Goal: Task Accomplishment & Management: Complete application form

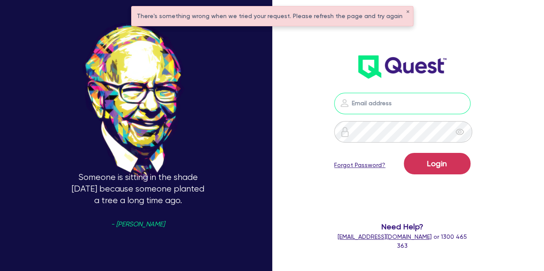
type input "[PERSON_NAME][EMAIL_ADDRESS][PERSON_NAME][DOMAIN_NAME]"
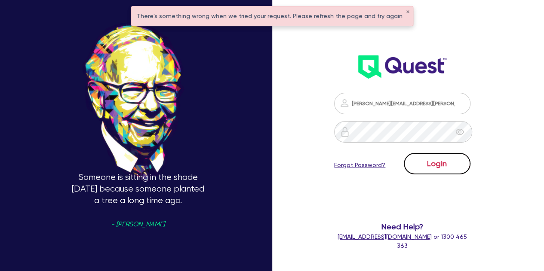
click at [429, 158] on button "Login" at bounding box center [437, 164] width 67 height 22
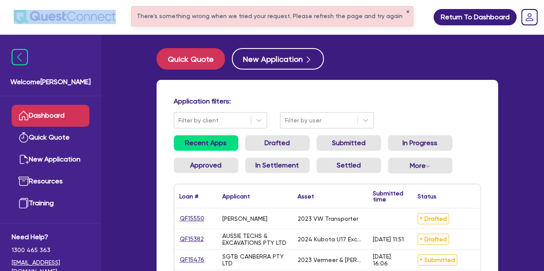
drag, startPoint x: 154, startPoint y: 31, endPoint x: 401, endPoint y: 13, distance: 247.5
click at [406, 13] on button "✕" at bounding box center [407, 12] width 3 height 4
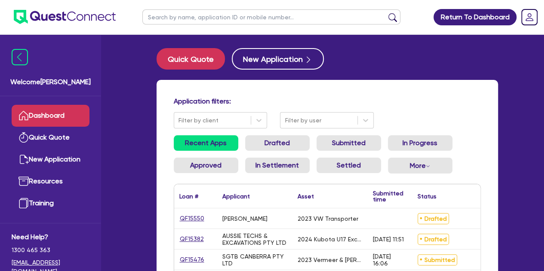
click at [241, 18] on input "text" at bounding box center [271, 16] width 258 height 15
type input "[PERSON_NAME]"
click at [386, 13] on button "submit" at bounding box center [393, 19] width 14 height 12
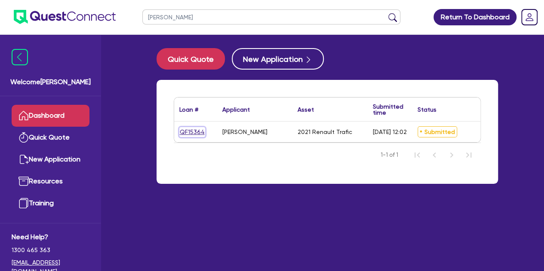
click at [191, 131] on link "QF15364" at bounding box center [192, 132] width 26 height 10
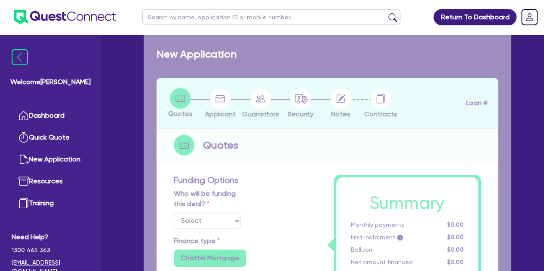
select select "Other"
select select "CARS_AND_LIGHT_TRUCKS"
type input "2021"
radio input "true"
type input "42,000"
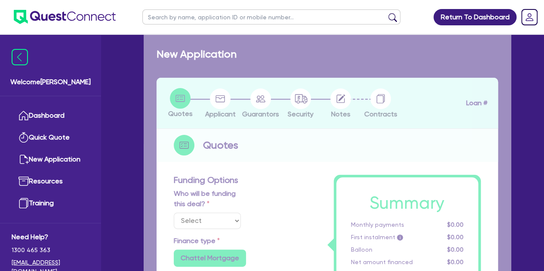
type input "6"
type input "2,618.67"
type input "9.25"
type input "900"
radio input "true"
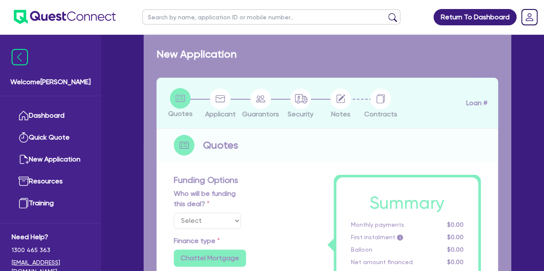
radio input "true"
select select "VANS_AND_UTES"
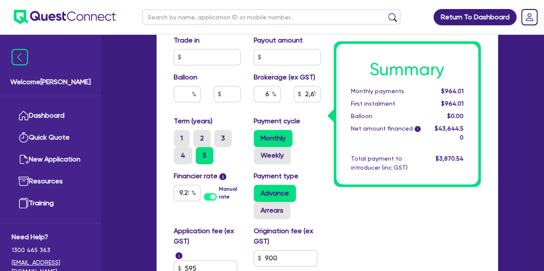
scroll to position [500, 0]
click at [187, 190] on input "9.25" at bounding box center [187, 192] width 27 height 16
type input "42,000"
type input "2,618.67"
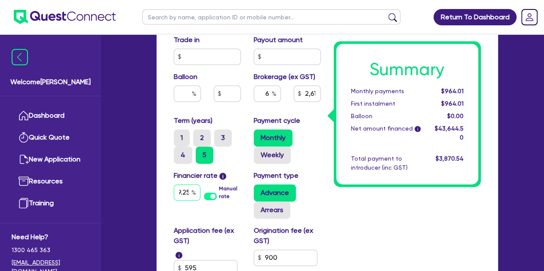
type input "9.2"
type input "42,000"
type input "2,618.67"
type input "9."
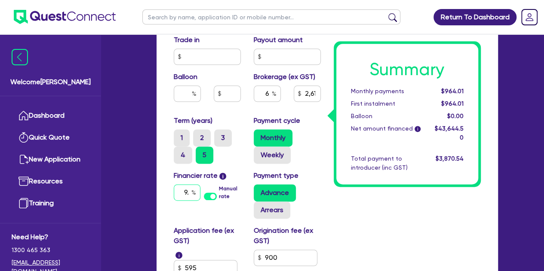
type input "42,000"
type input "2,618.67"
type input "9"
type input "42,000"
type input "2,618.67"
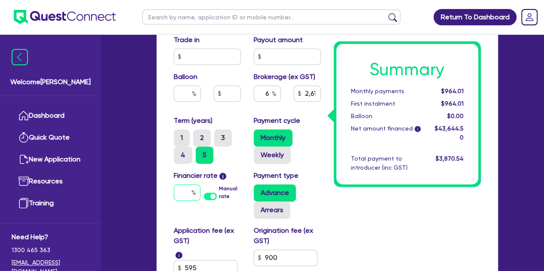
type input "42,000"
type input "2,618.67"
type input "8"
type input "42,000"
type input "2,618.67"
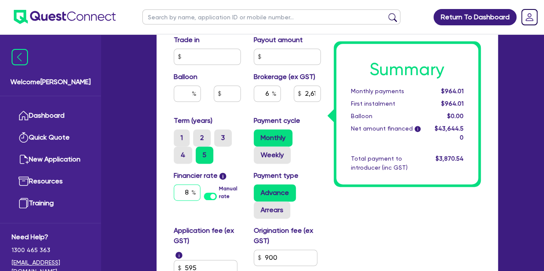
type input "8."
type input "42,000"
type input "2,618.67"
type input "8.5"
type input "42,000"
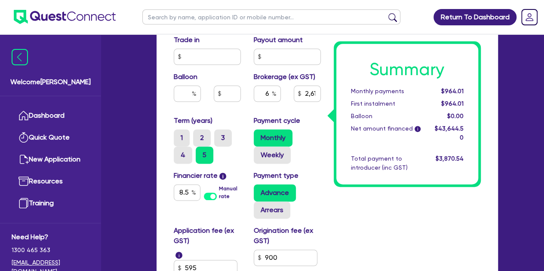
type input "2,618.67"
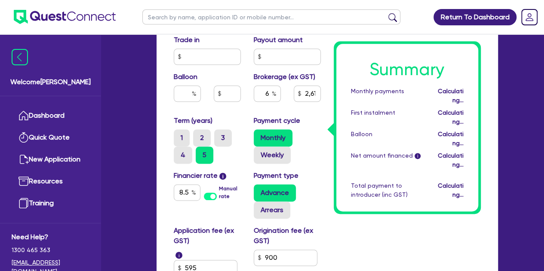
type input "42,000"
type input "2,618.67"
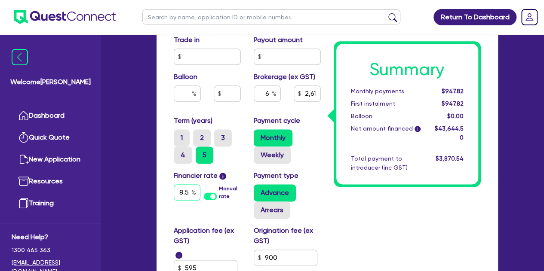
click at [189, 191] on input "8.5" at bounding box center [187, 192] width 27 height 16
type input "42,000"
type input "2,618.67"
type input "8."
type input "42,000"
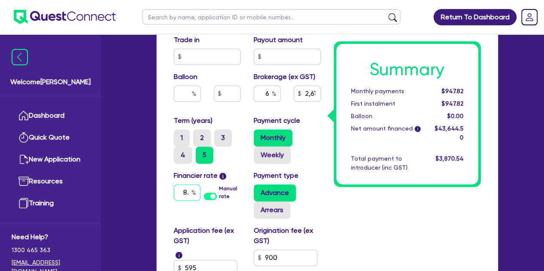
type input "2,618.67"
type input "8"
type input "42,000"
type input "2,618.67"
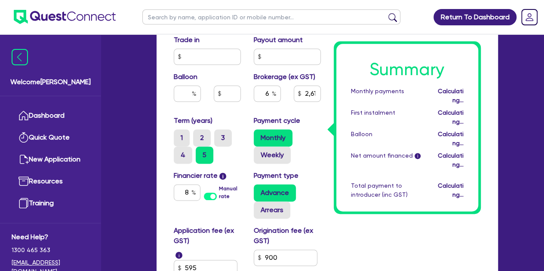
type input "42,000"
type input "2,618.67"
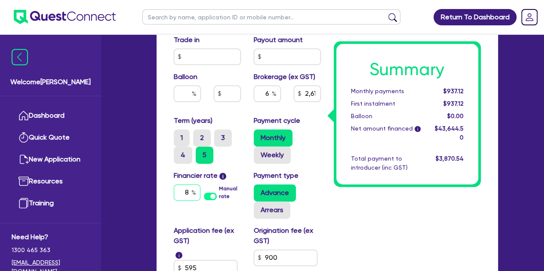
click at [187, 195] on input "8" at bounding box center [187, 192] width 27 height 16
click at [189, 194] on input "8" at bounding box center [187, 192] width 27 height 16
type input "42,000"
type input "2,618.67"
type input "42,000"
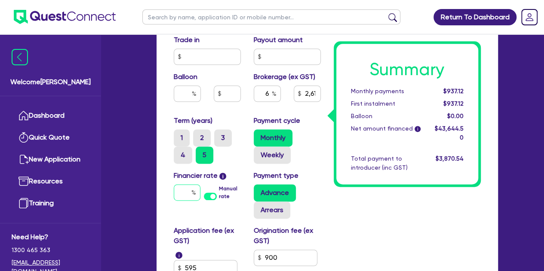
type input "2,618.67"
type input "9"
type input "42,000"
type input "2,618.67"
type input "9."
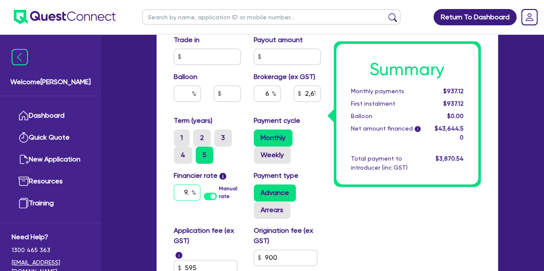
type input "42,000"
type input "2,618.67"
type input "9.2"
type input "42,000"
type input "2,618.67"
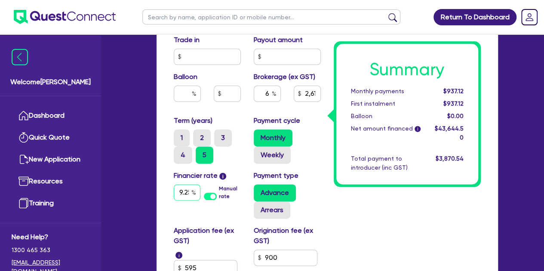
scroll to position [0, 2]
type input "9.25"
type input "42,000"
type input "2,618.67"
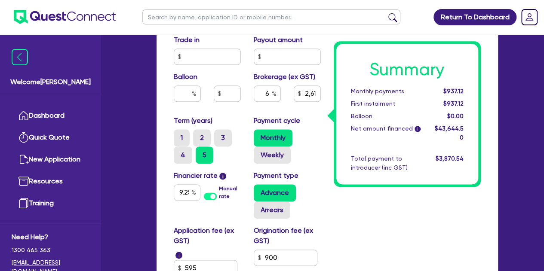
type input "42,000"
type input "2,618.67"
click at [183, 191] on input "9.25" at bounding box center [187, 192] width 27 height 16
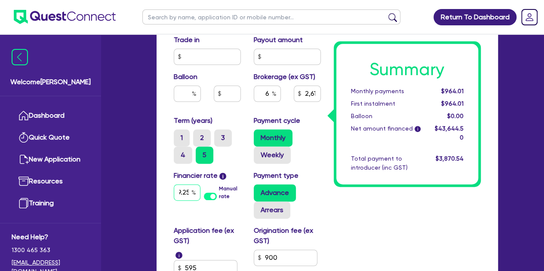
type input "42,000"
type input "2,618.67"
type input "9.2"
type input "42,000"
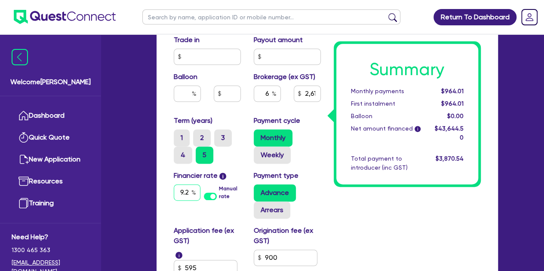
type input "2,618.67"
type input "9."
type input "42,000"
type input "2,618.67"
type input "9"
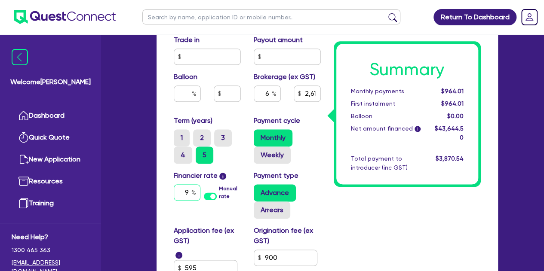
type input "42,000"
type input "2,618.67"
type input "42,000"
type input "2,618.67"
type input "1"
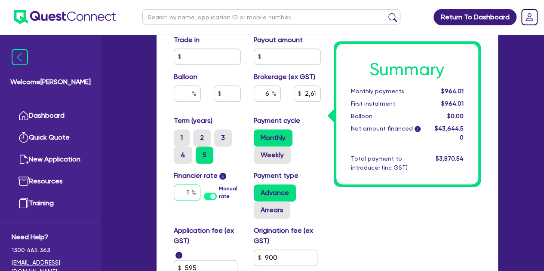
type input "42,000"
type input "2,618.67"
type input "1."
type input "42,000"
type input "2,618.67"
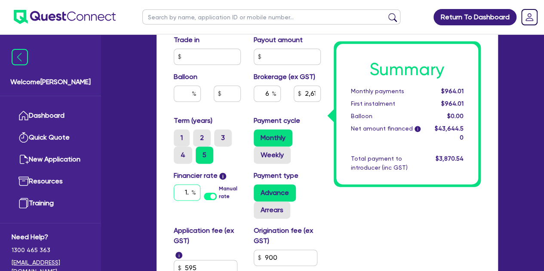
type input "1"
type input "42,000"
type input "2,618.67"
type input "10"
type input "42,000"
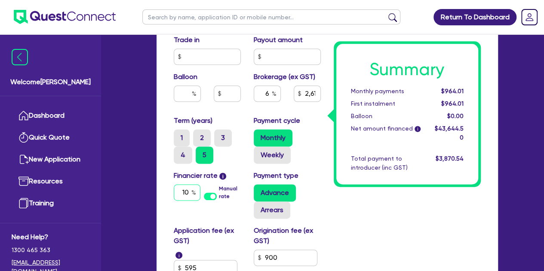
type input "2,618.67"
type input "10."
type input "42,000"
type input "2,618.67"
type input "10.2"
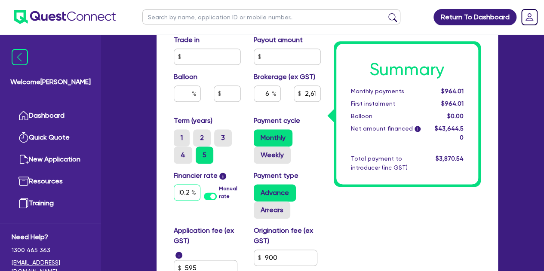
type input "42,000"
type input "2,618.67"
type input "10.25"
type input "42,000"
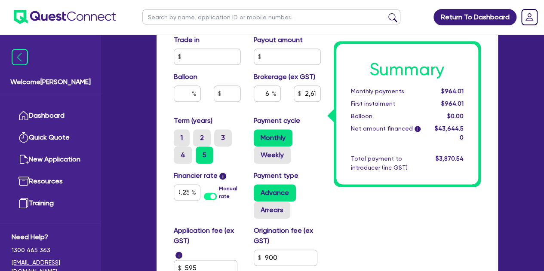
type input "2,618.67"
type input "42,000"
type input "2,618.67"
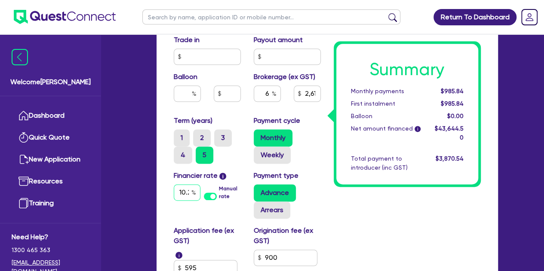
click at [184, 193] on input "10.25" at bounding box center [187, 192] width 27 height 16
type input "42,000"
type input "2,618.67"
type input "10.2"
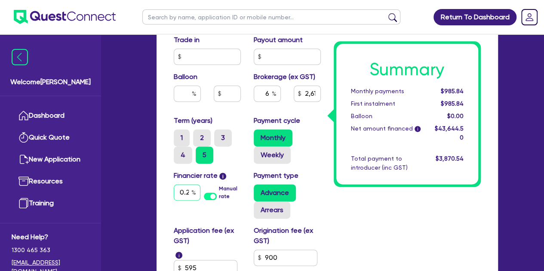
type input "42,000"
type input "2,618.67"
type input "10."
type input "42,000"
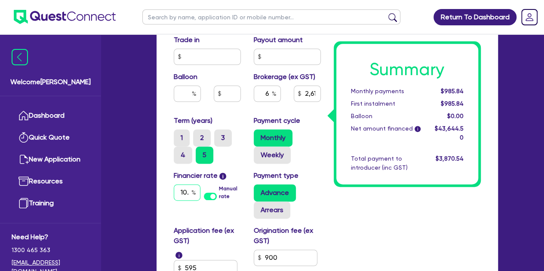
type input "2,618.67"
type input "10"
type input "42,000"
type input "2,618.67"
type input "1"
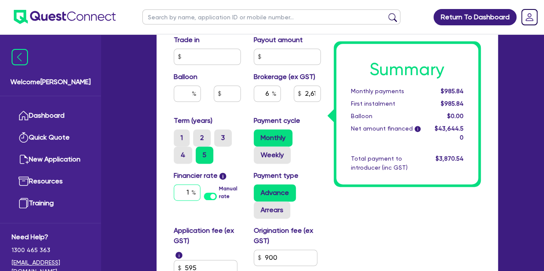
type input "42,000"
type input "2,618.67"
type input "42,000"
type input "2,618.67"
type input "9"
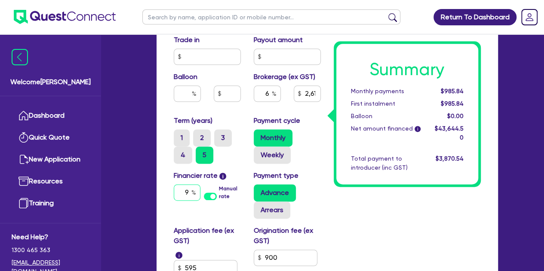
type input "42,000"
type input "2,618.67"
type input "9."
type input "42,000"
type input "2,618.67"
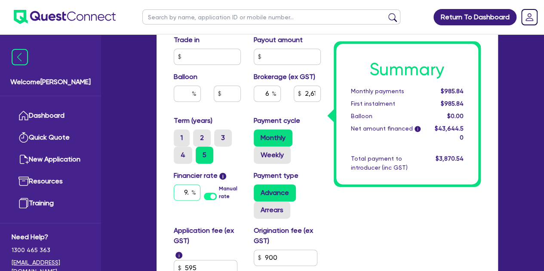
type input "9.2"
type input "42,000"
type input "2,618.67"
type input "9.25"
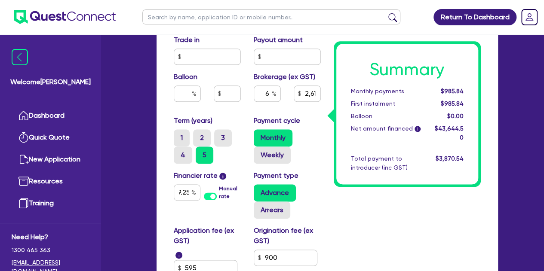
type input "42,000"
type input "2,618.67"
type input "42,000"
type input "2,618.67"
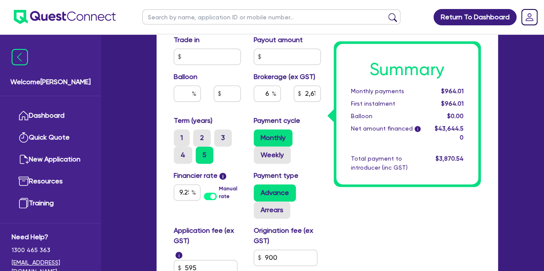
click at [180, 189] on input "9.25" at bounding box center [187, 192] width 27 height 16
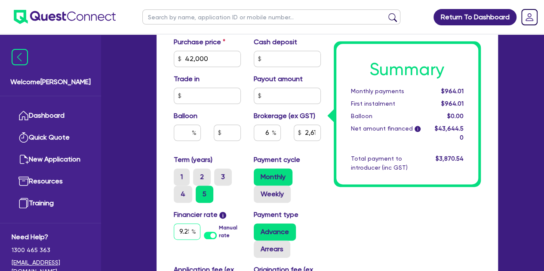
scroll to position [461, 0]
click at [268, 134] on input "6" at bounding box center [267, 133] width 27 height 16
type input "42,000"
type input "2,618.67"
type input "42,000"
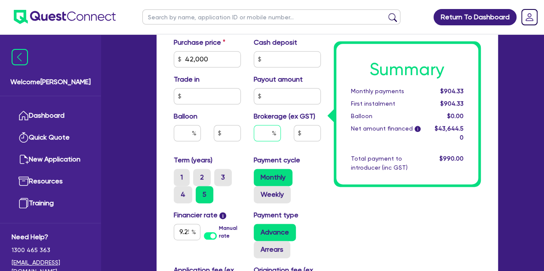
type input "42,000"
click at [258, 138] on input "3" at bounding box center [267, 133] width 27 height 16
type input "3"
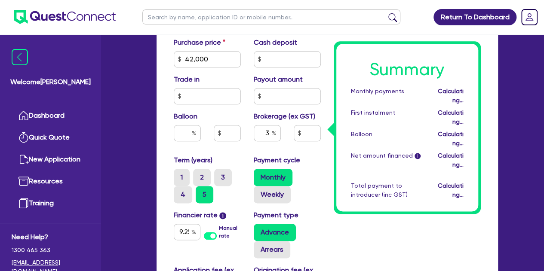
type input "42,000"
type input "1,309.34"
click at [250, 145] on div "3" at bounding box center [267, 136] width 40 height 23
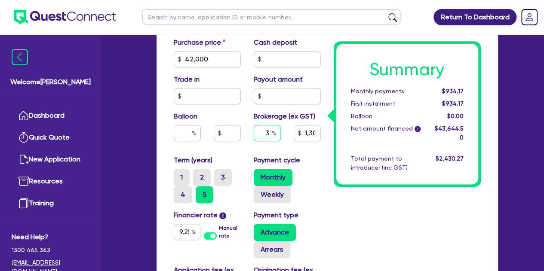
type input "42,000"
type input "1,309.34"
click at [270, 130] on input "text" at bounding box center [267, 133] width 27 height 16
type input "42,000"
type input "6"
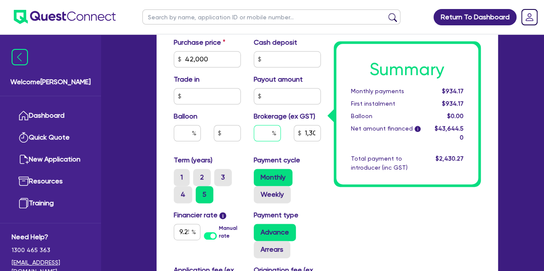
type input "1,309.34"
type input "6"
type input "42,000"
type input "1,309.34"
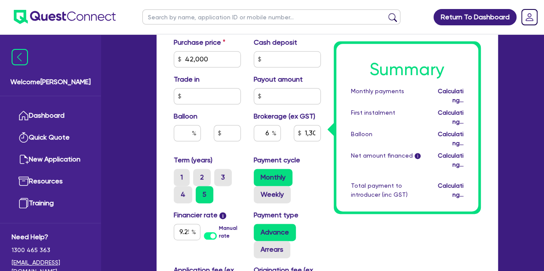
type input "42,000"
type input "2,618.67"
click at [383, 266] on div "Summary Monthly payments Calculating... First instalment Calculating... Balloon…" at bounding box center [407, 51] width 160 height 639
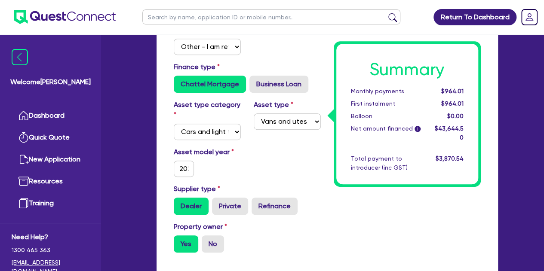
scroll to position [0, 0]
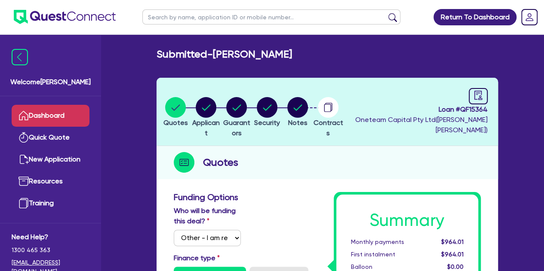
click at [53, 118] on link "Dashboard" at bounding box center [51, 116] width 78 height 22
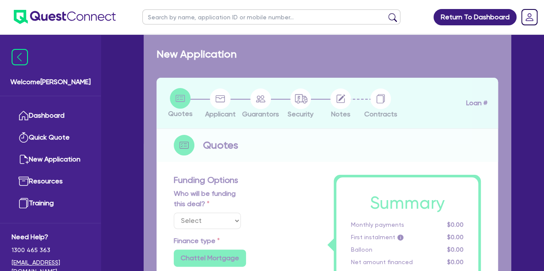
select select "Other"
select select "CARS_AND_LIGHT_TRUCKS"
type input "2023"
radio input "true"
type input "50,000"
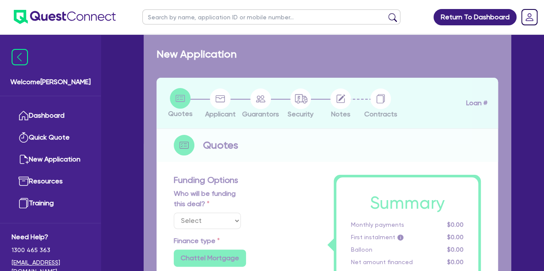
type input "4"
type input "2,061.56"
radio input "false"
type input "6.79"
type input "499"
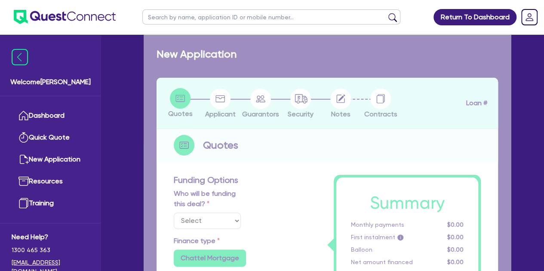
type input "900"
radio input "true"
select select "VANS_AND_UTES"
